Goal: Task Accomplishment & Management: Manage account settings

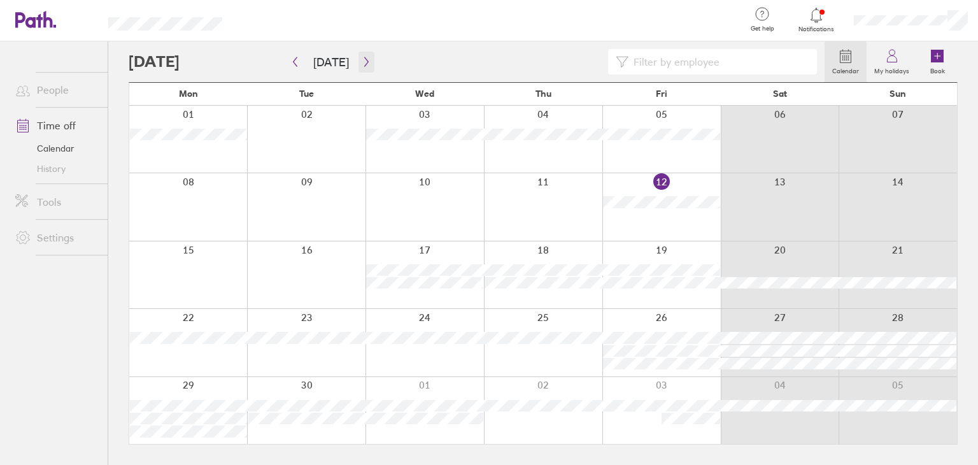
click at [368, 68] on button "button" at bounding box center [367, 62] width 16 height 21
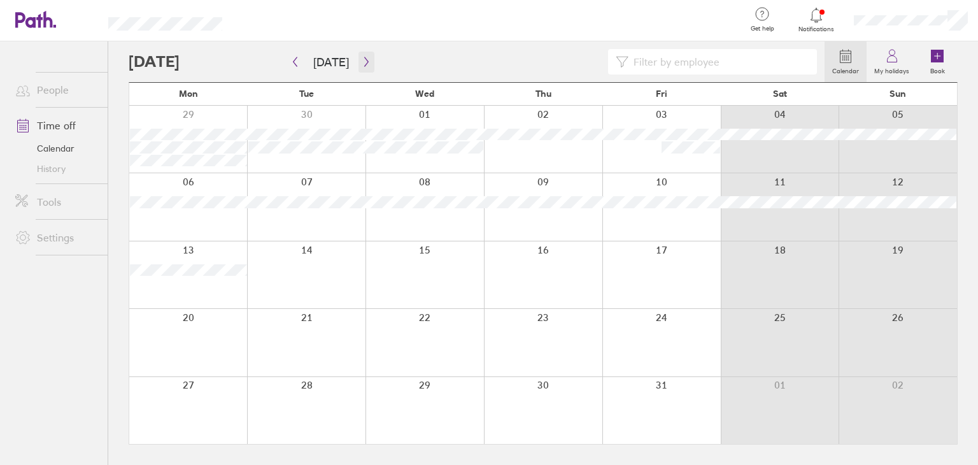
click at [362, 62] on icon "button" at bounding box center [367, 62] width 10 height 10
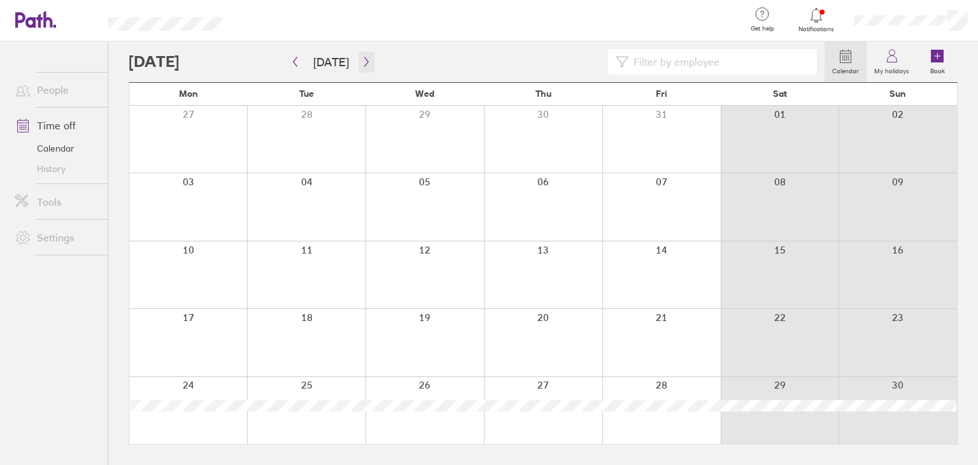
click at [362, 57] on icon "button" at bounding box center [367, 62] width 10 height 10
